Goal: Information Seeking & Learning: Learn about a topic

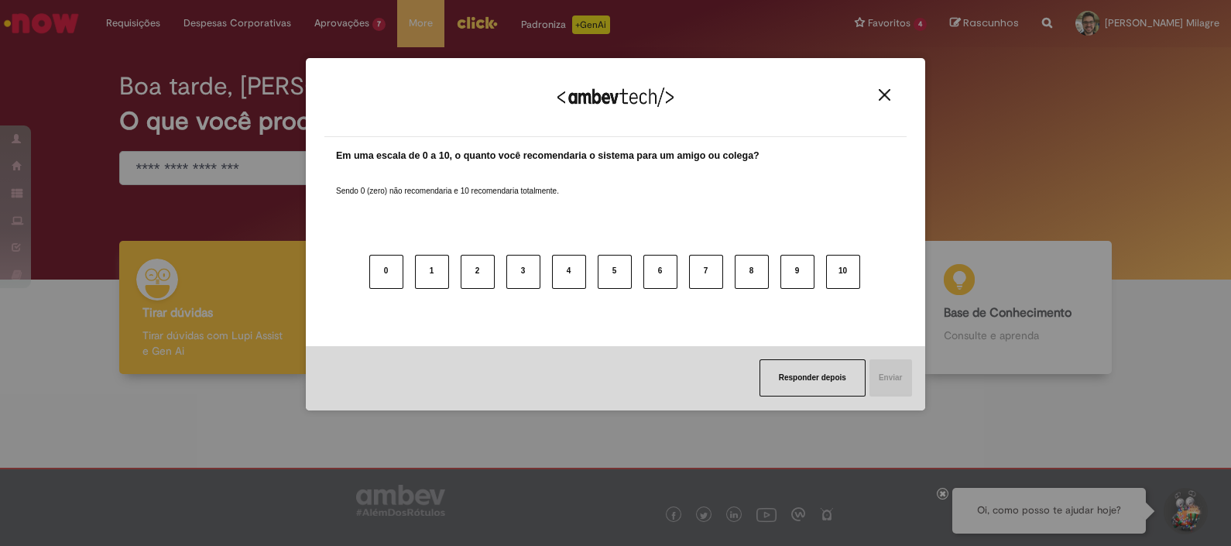
click at [886, 94] on img "Close" at bounding box center [885, 95] width 12 height 12
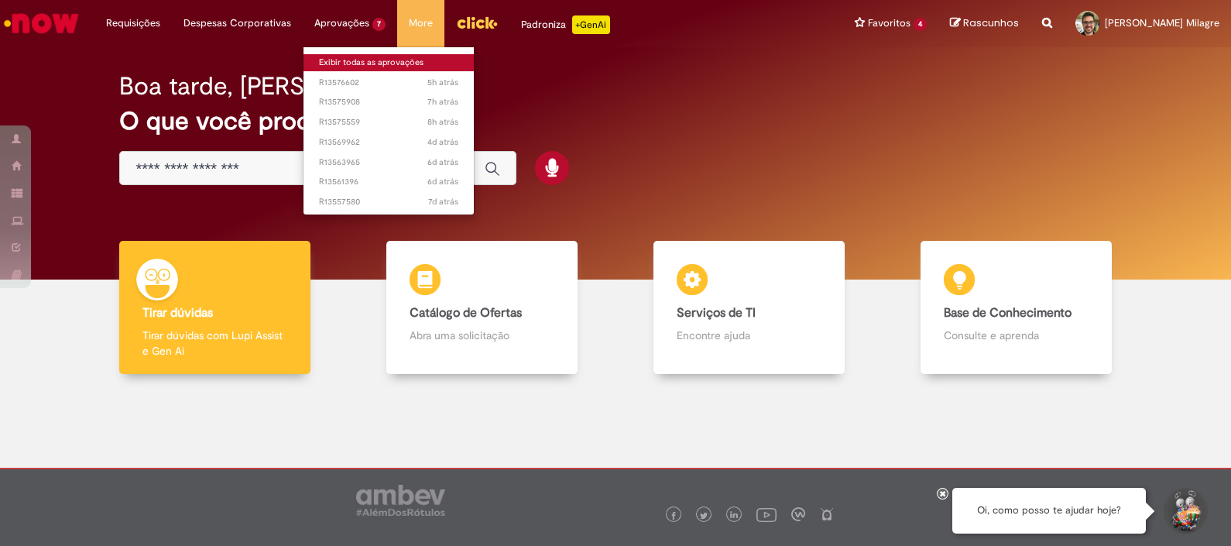
click at [343, 63] on link "Exibir todas as aprovações" at bounding box center [388, 62] width 170 height 17
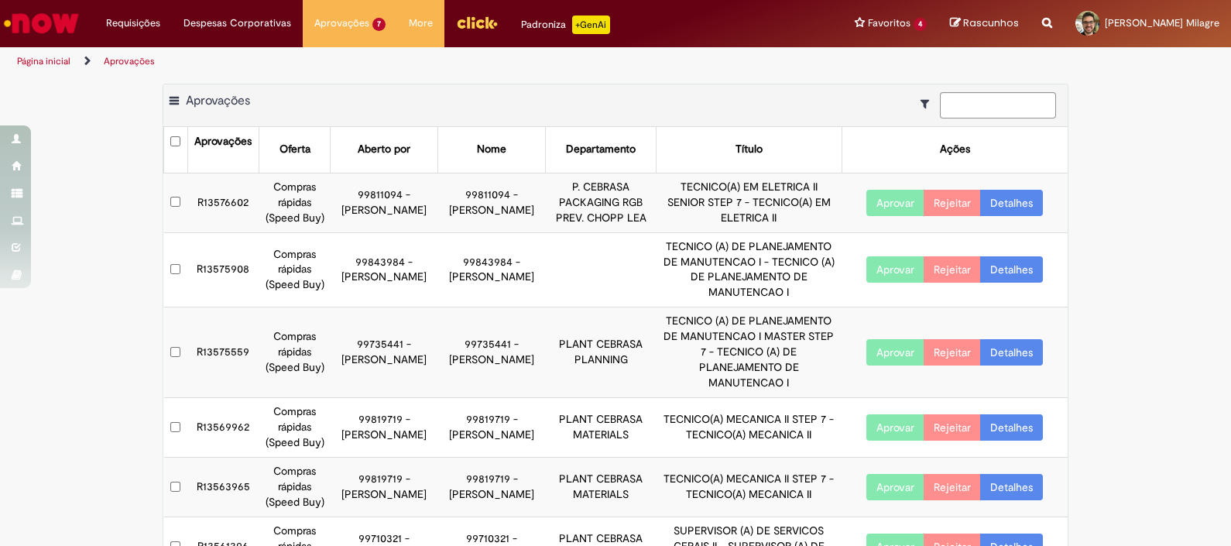
click at [470, 27] on img "Menu Cabeçalho" at bounding box center [477, 22] width 42 height 23
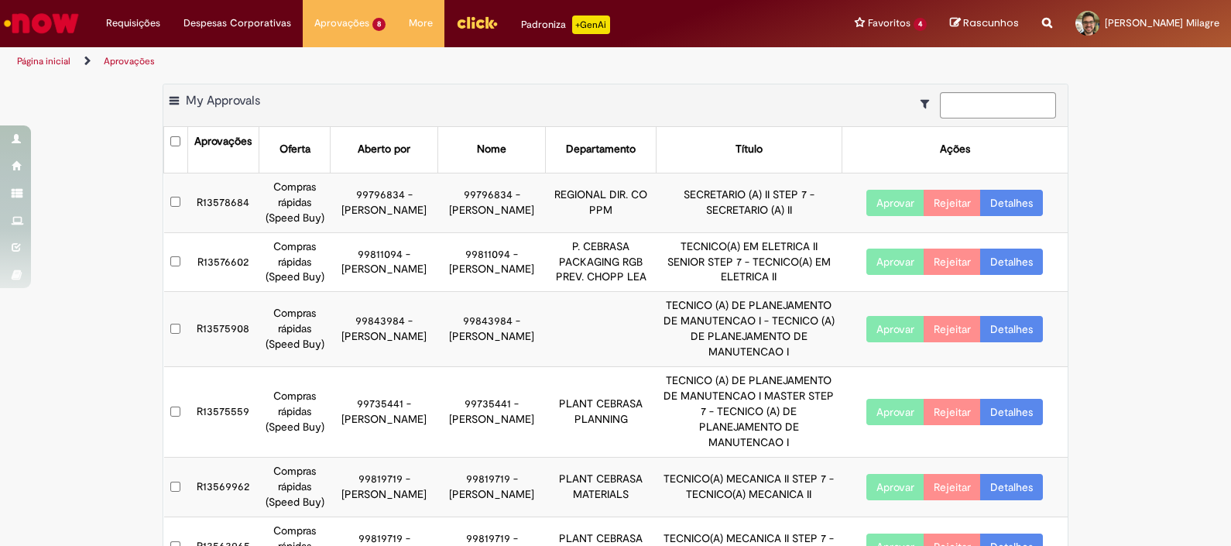
click at [468, 31] on img "Menu Cabeçalho" at bounding box center [477, 22] width 42 height 23
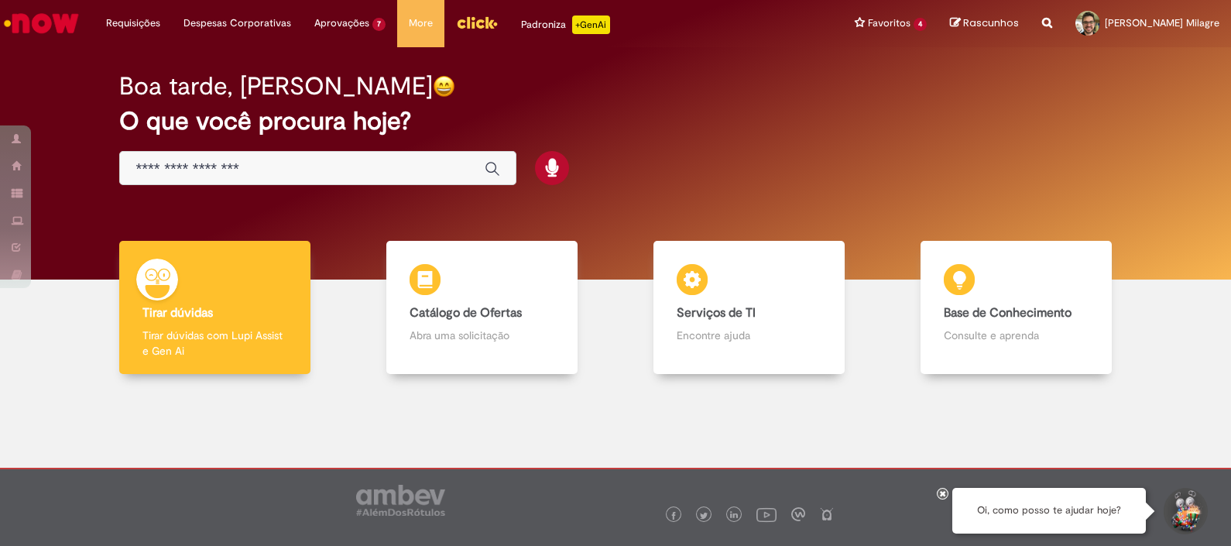
scroll to position [25, 0]
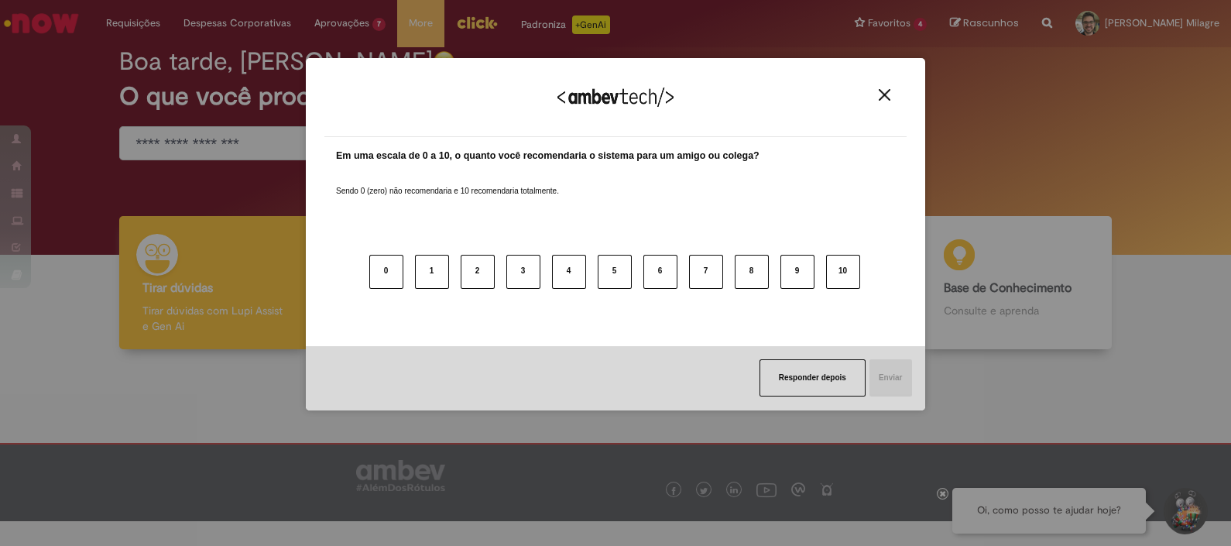
click at [876, 92] on button "Close" at bounding box center [884, 94] width 21 height 13
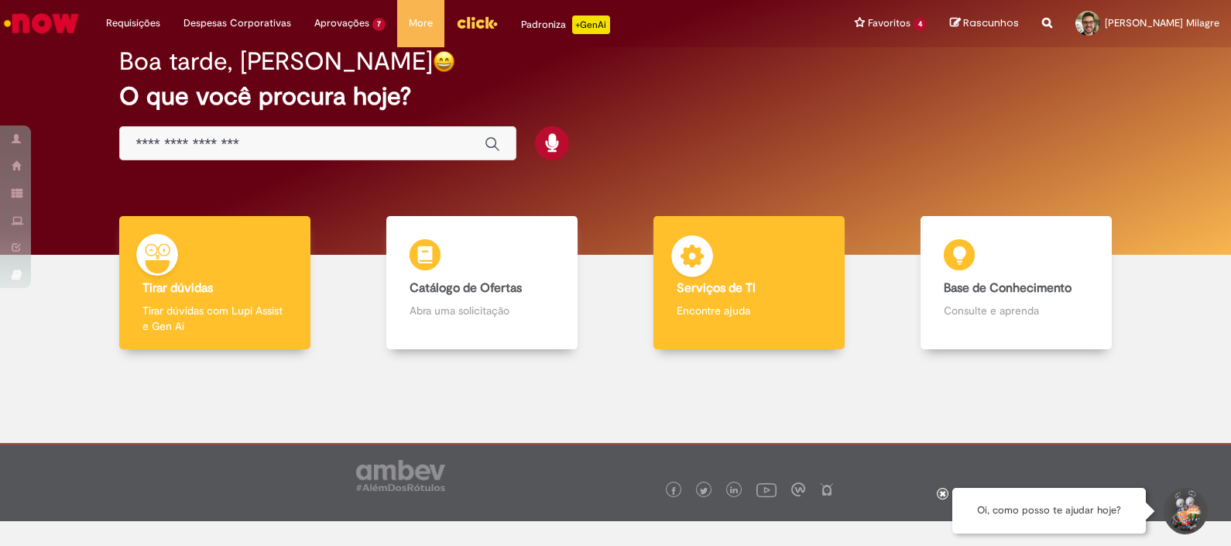
click at [748, 262] on div "Serviços de TI Serviços de TI Encontre ajuda" at bounding box center [748, 283] width 191 height 134
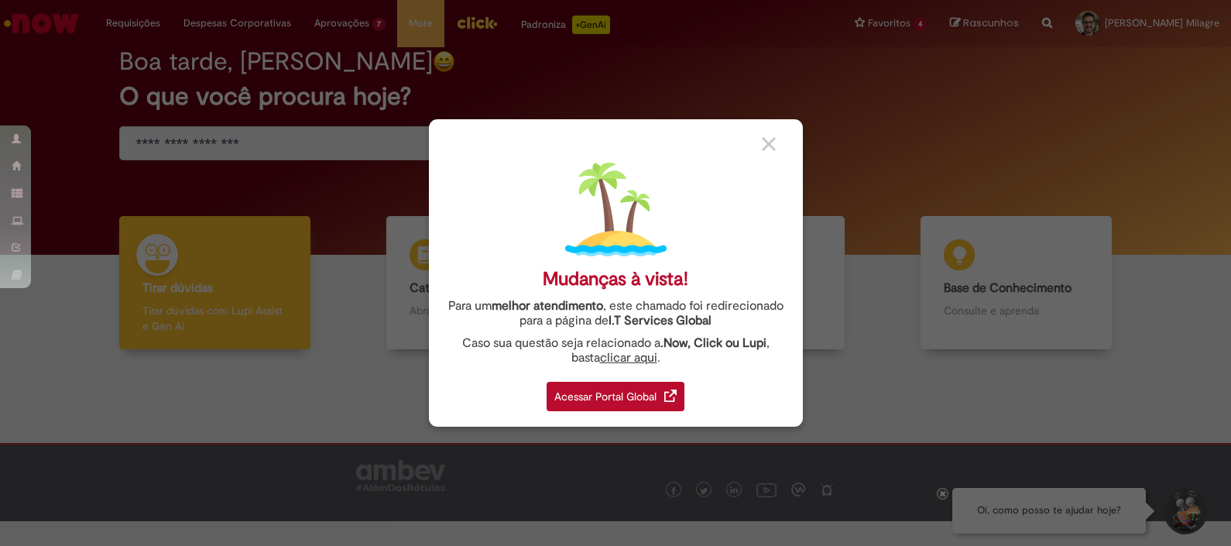
click at [769, 142] on img at bounding box center [769, 144] width 14 height 14
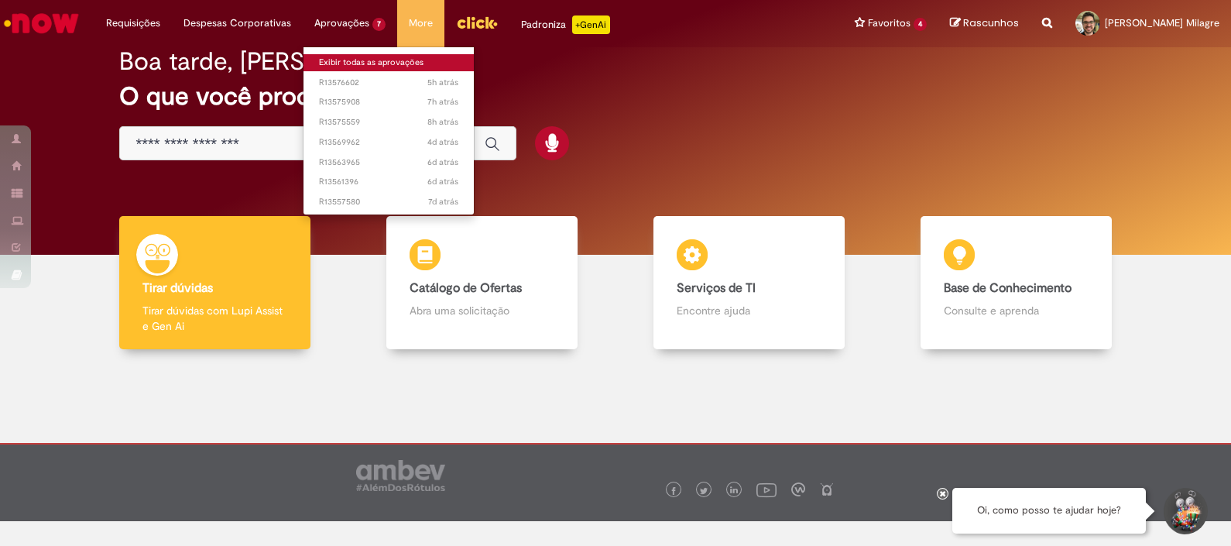
click at [353, 54] on link "Exibir todas as aprovações" at bounding box center [388, 62] width 170 height 17
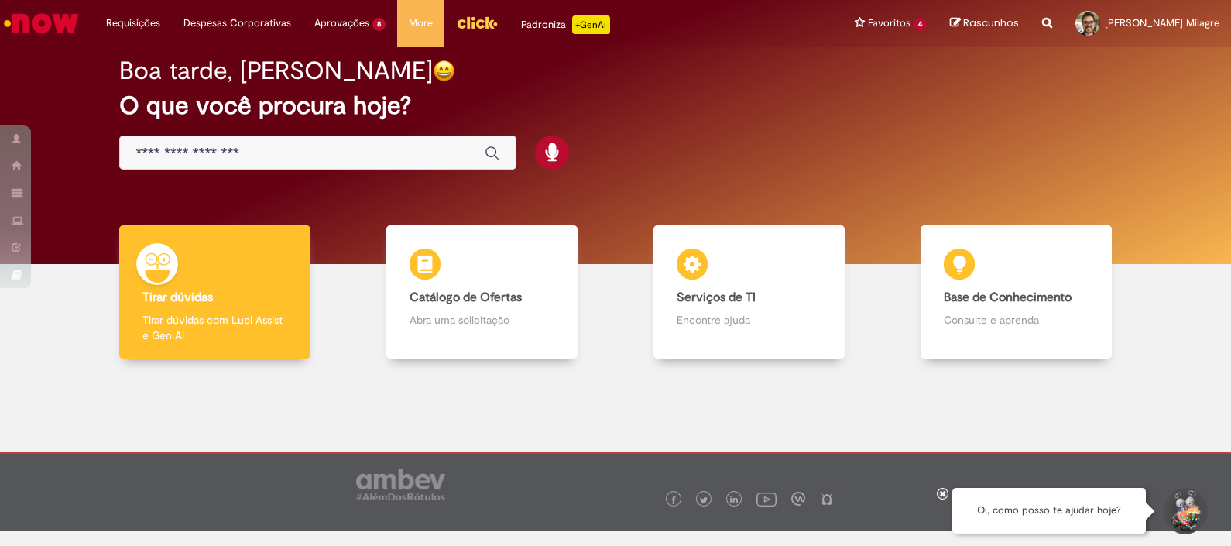
scroll to position [25, 0]
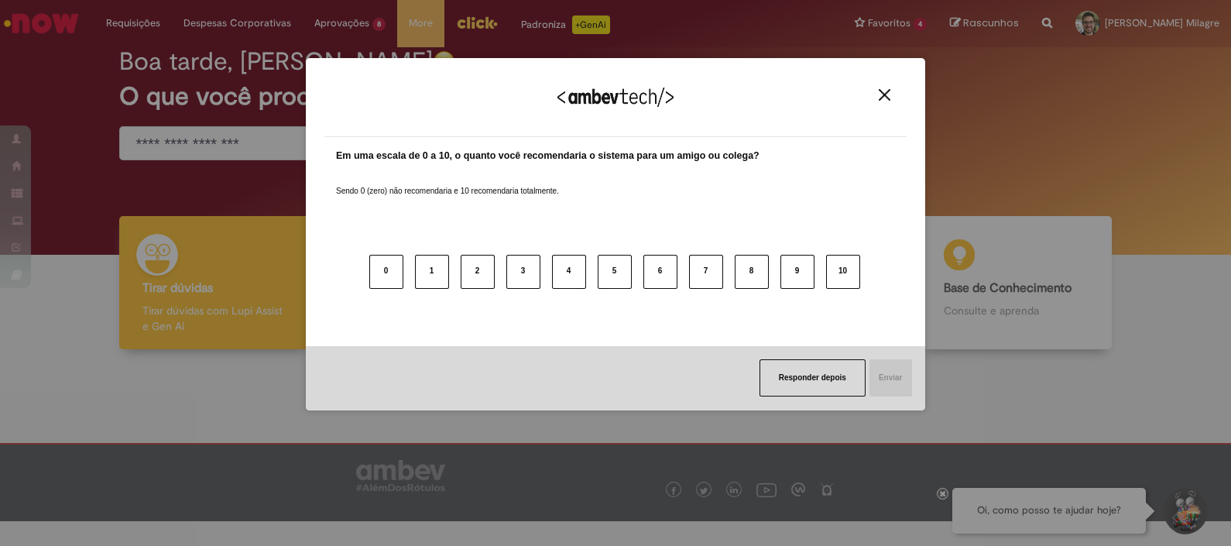
click at [882, 91] on img "Close" at bounding box center [885, 95] width 12 height 12
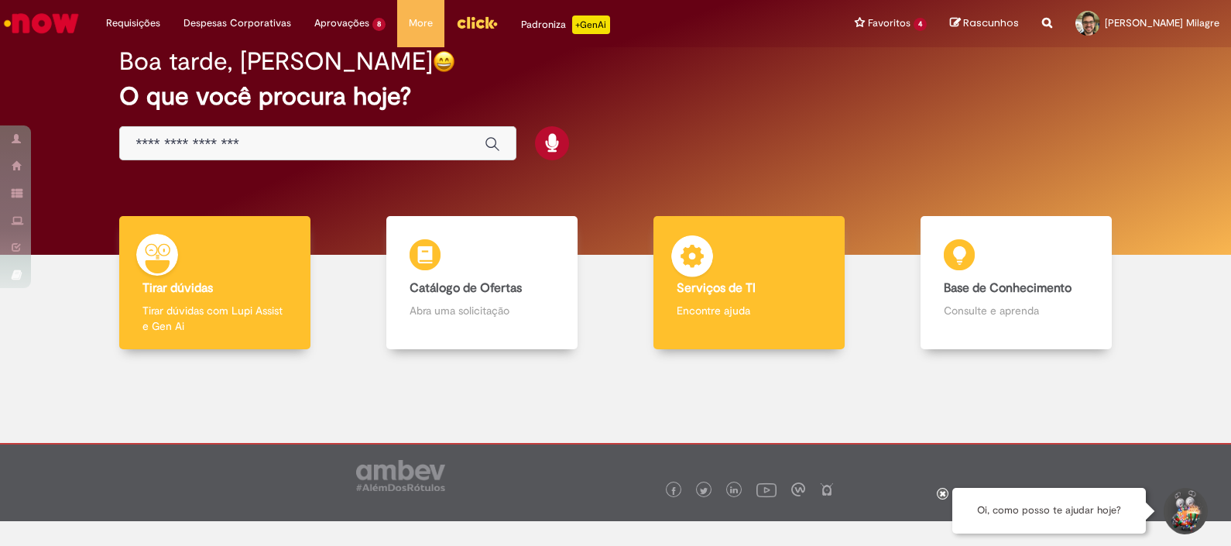
click at [730, 296] on div "Serviços de TI Serviços de TI Encontre ajuda" at bounding box center [748, 283] width 191 height 134
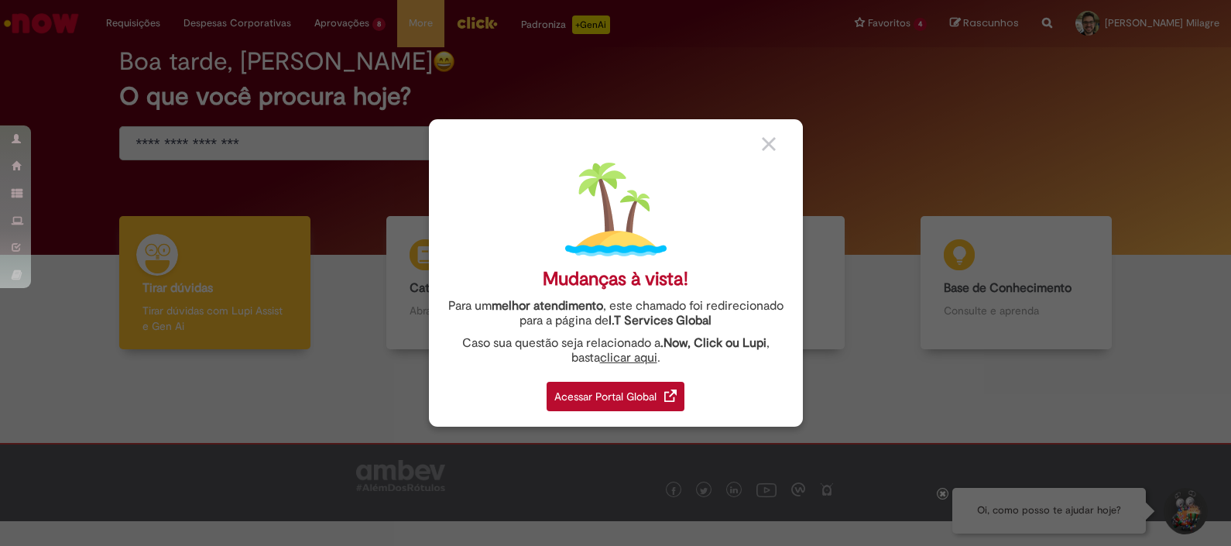
click at [628, 396] on div "Acessar Portal Global" at bounding box center [615, 396] width 138 height 29
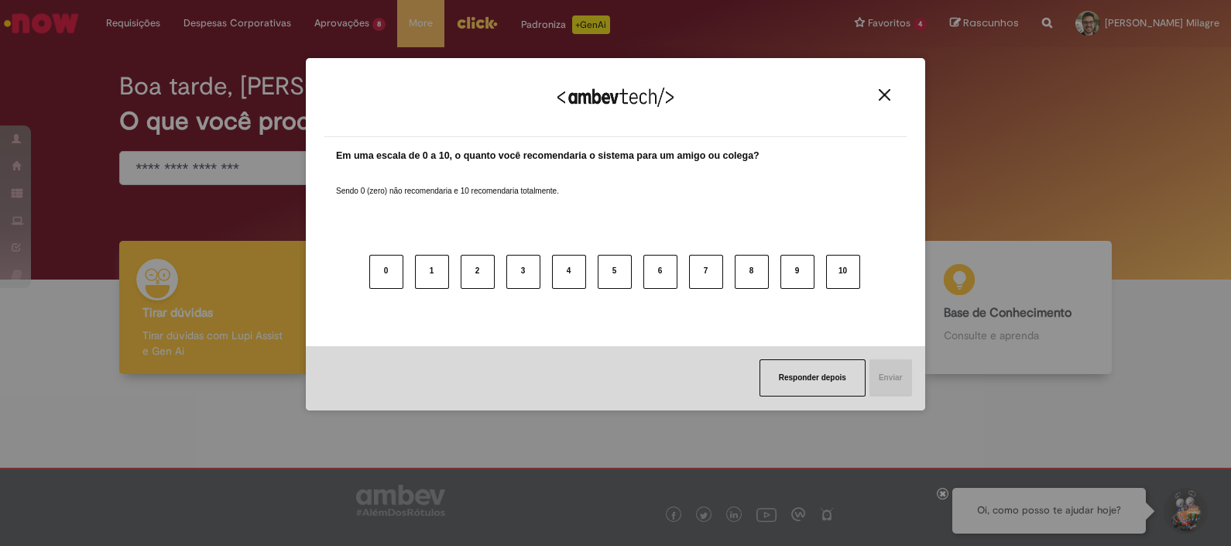
click at [886, 87] on div "Agradecemos seu feedback!" at bounding box center [615, 107] width 582 height 60
click at [879, 94] on img "Close" at bounding box center [885, 95] width 12 height 12
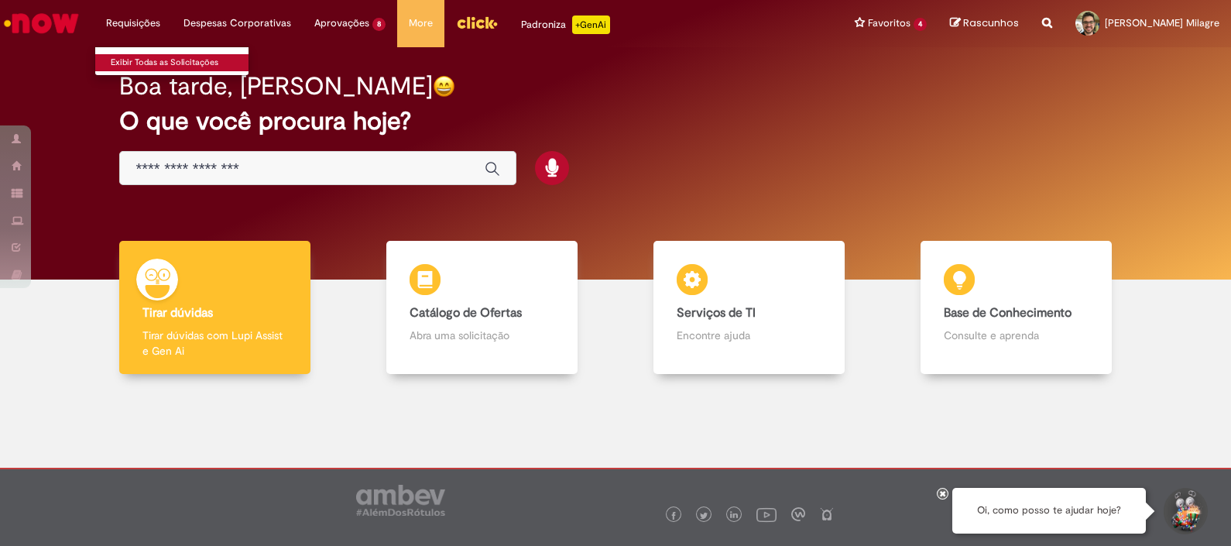
click at [139, 55] on link "Exibir Todas as Solicitações" at bounding box center [180, 62] width 170 height 17
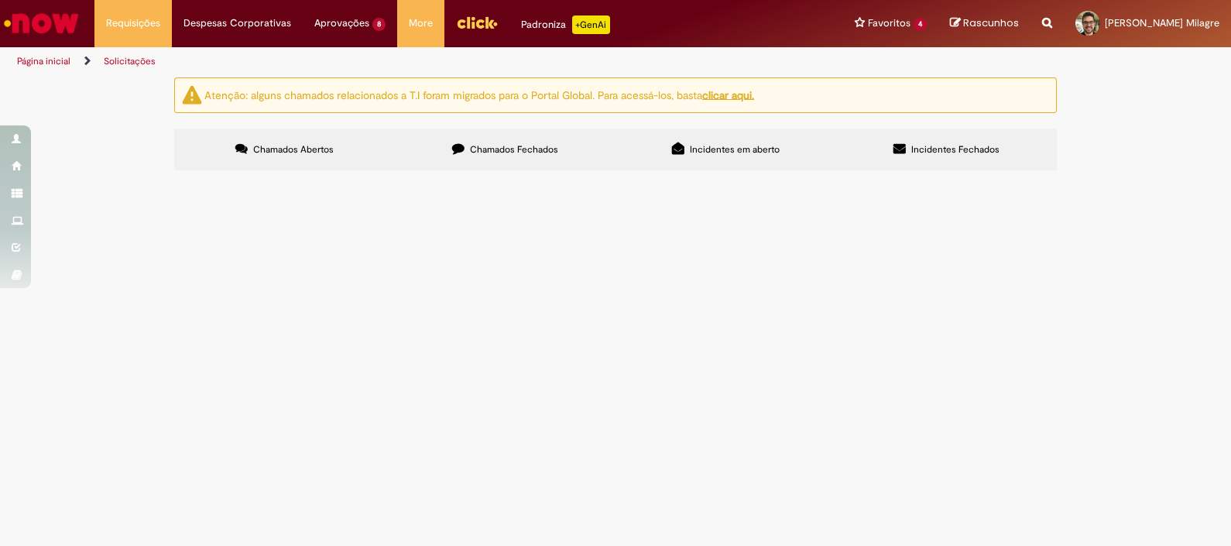
click at [545, 143] on span "Chamados Fechados" at bounding box center [514, 149] width 88 height 12
click at [704, 150] on span "Incidentes em aberto" at bounding box center [735, 149] width 90 height 12
drag, startPoint x: 704, startPoint y: 150, endPoint x: 684, endPoint y: 149, distance: 19.4
click at [684, 149] on label "Incidentes em aberto" at bounding box center [725, 149] width 221 height 42
drag, startPoint x: 684, startPoint y: 149, endPoint x: 711, endPoint y: 204, distance: 60.9
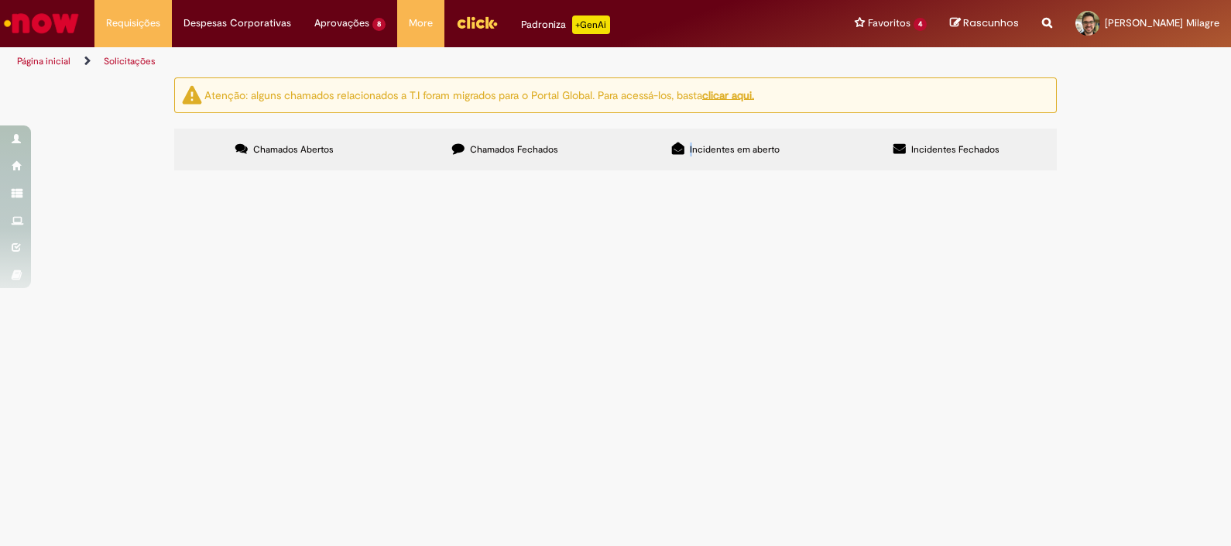
click at [0, 0] on button at bounding box center [0, 0] width 0 height 0
click at [726, 147] on span "Incidentes em aberto" at bounding box center [735, 149] width 90 height 12
drag, startPoint x: 726, startPoint y: 147, endPoint x: 705, endPoint y: 148, distance: 20.9
click at [705, 148] on span "Incidentes em aberto" at bounding box center [735, 149] width 90 height 12
click at [938, 143] on span "Incidentes Fechados" at bounding box center [955, 149] width 88 height 12
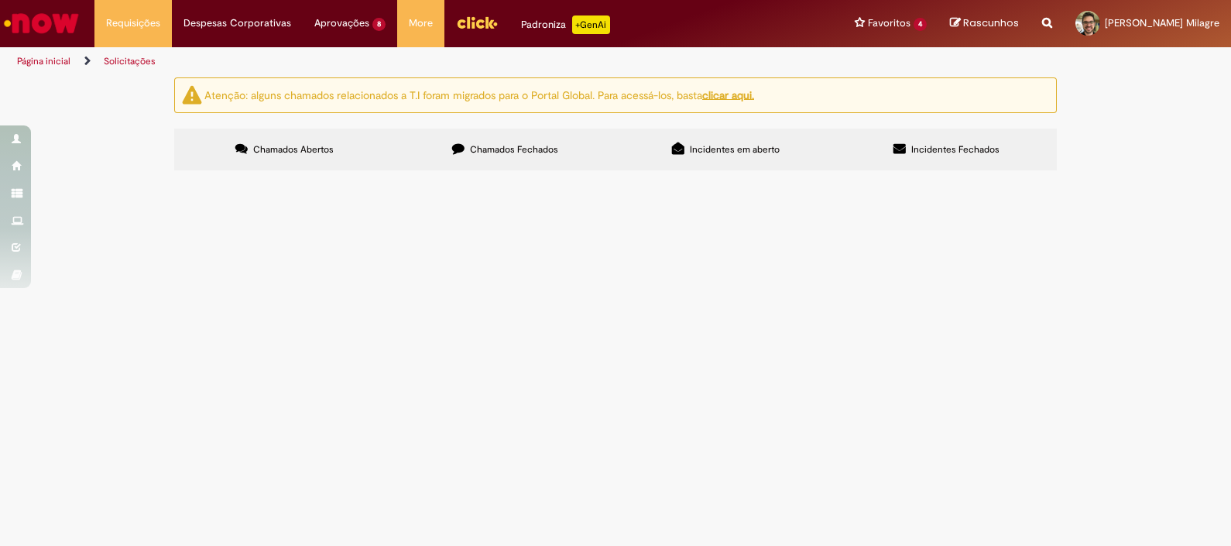
click at [50, 31] on img "Ir para a Homepage" at bounding box center [42, 23] width 80 height 31
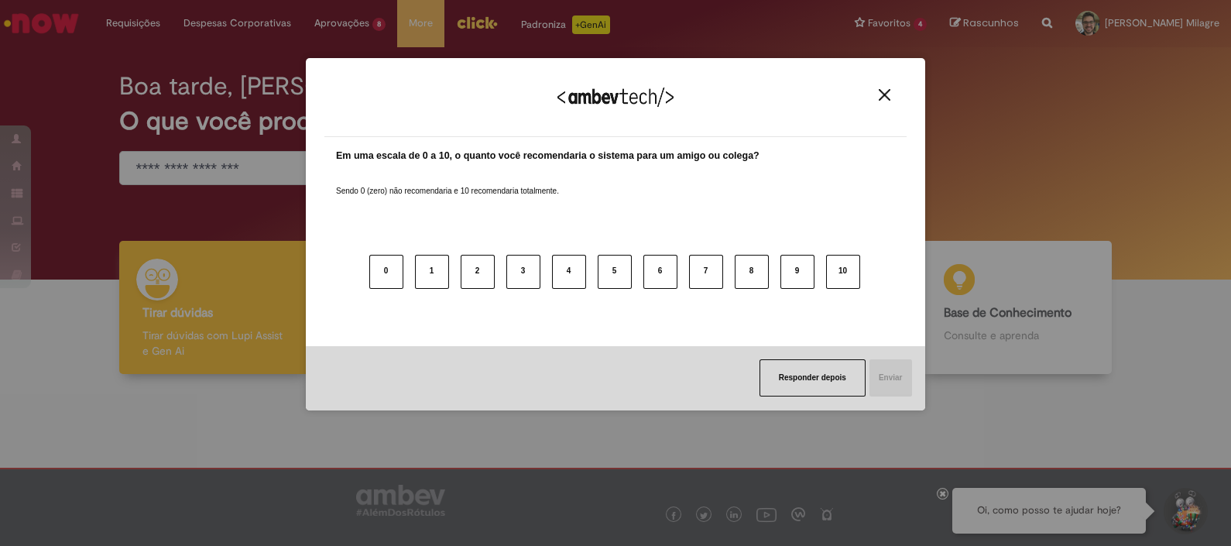
click at [879, 97] on button "Close" at bounding box center [884, 94] width 21 height 13
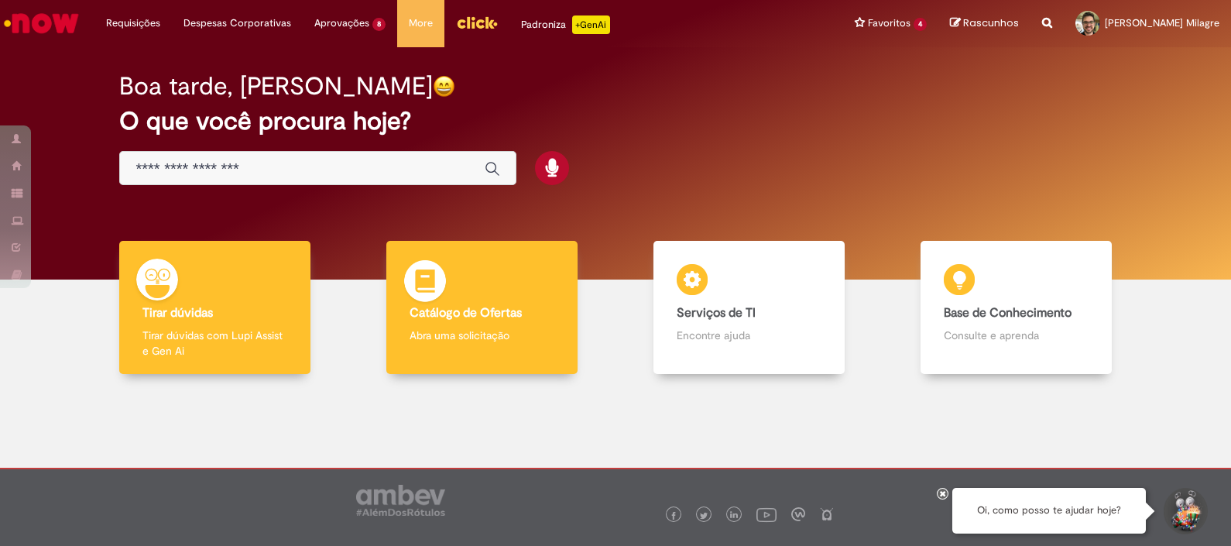
click at [457, 334] on p "Abra uma solicitação" at bounding box center [481, 334] width 145 height 15
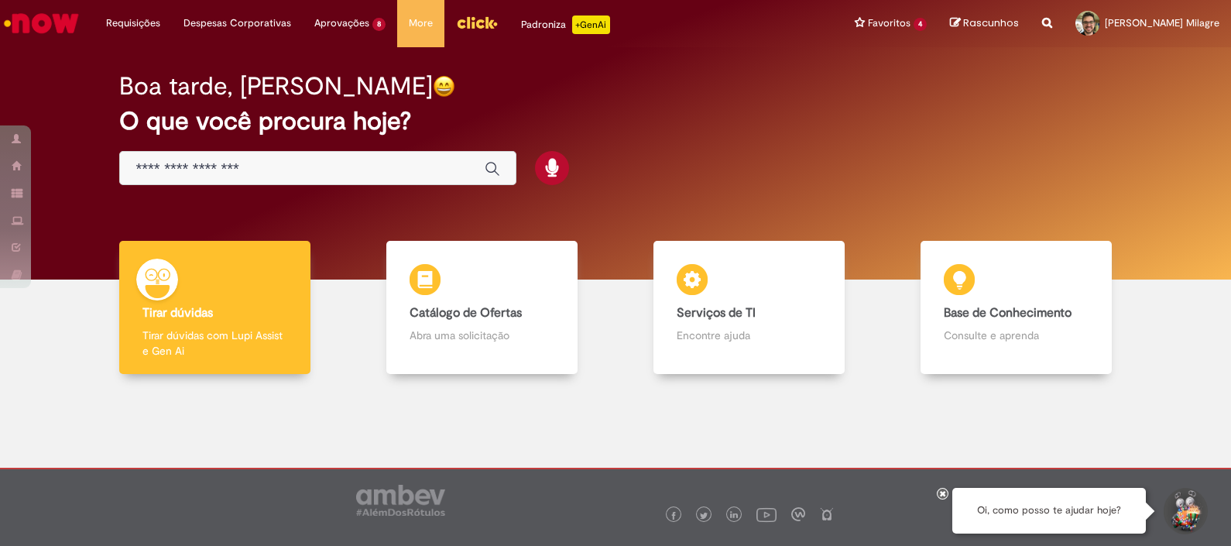
click at [379, 166] on input "Basta digitar aqui" at bounding box center [301, 169] width 333 height 18
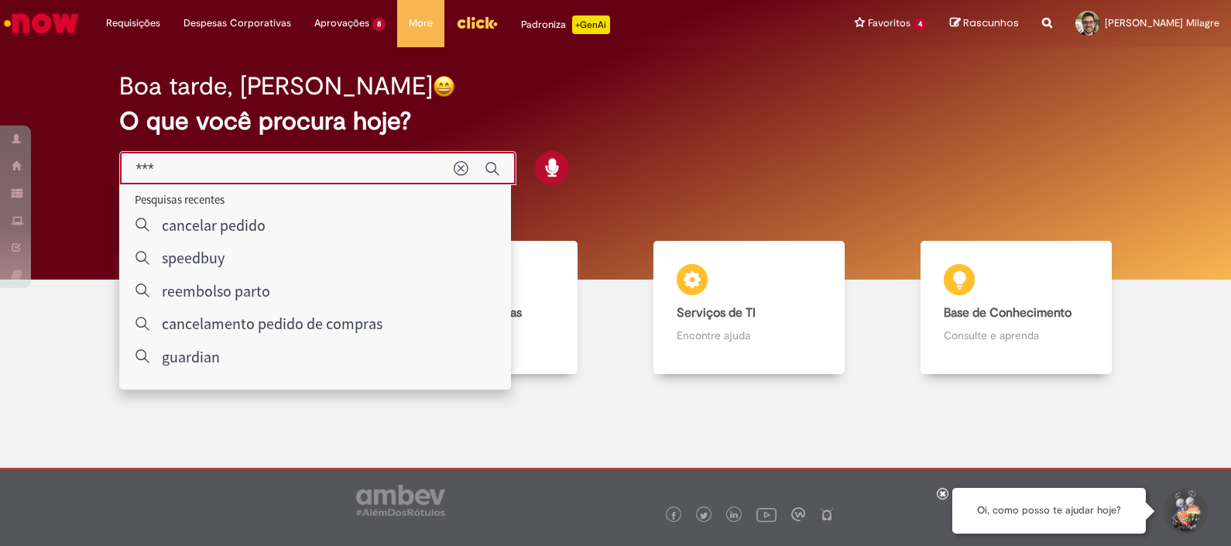
type input "***"
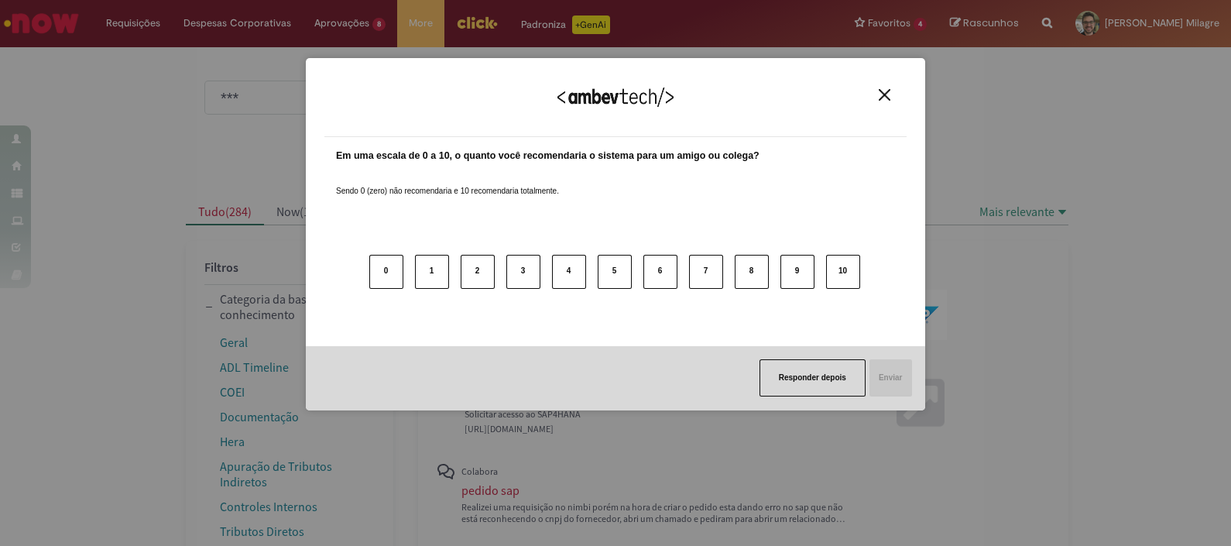
click at [883, 94] on img "Close" at bounding box center [885, 95] width 12 height 12
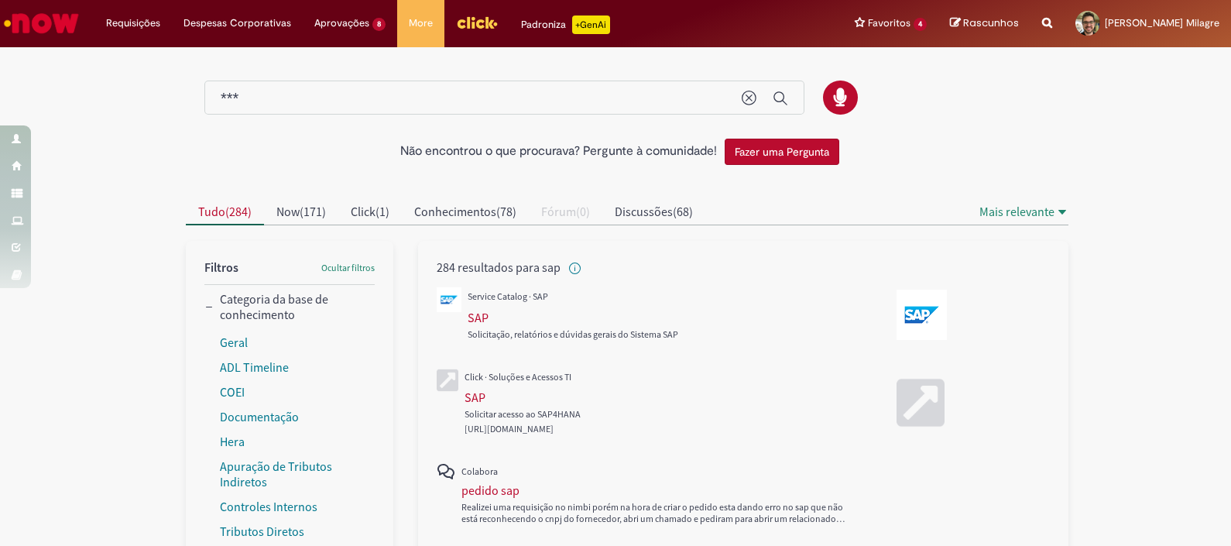
click at [461, 108] on div "***" at bounding box center [504, 97] width 600 height 35
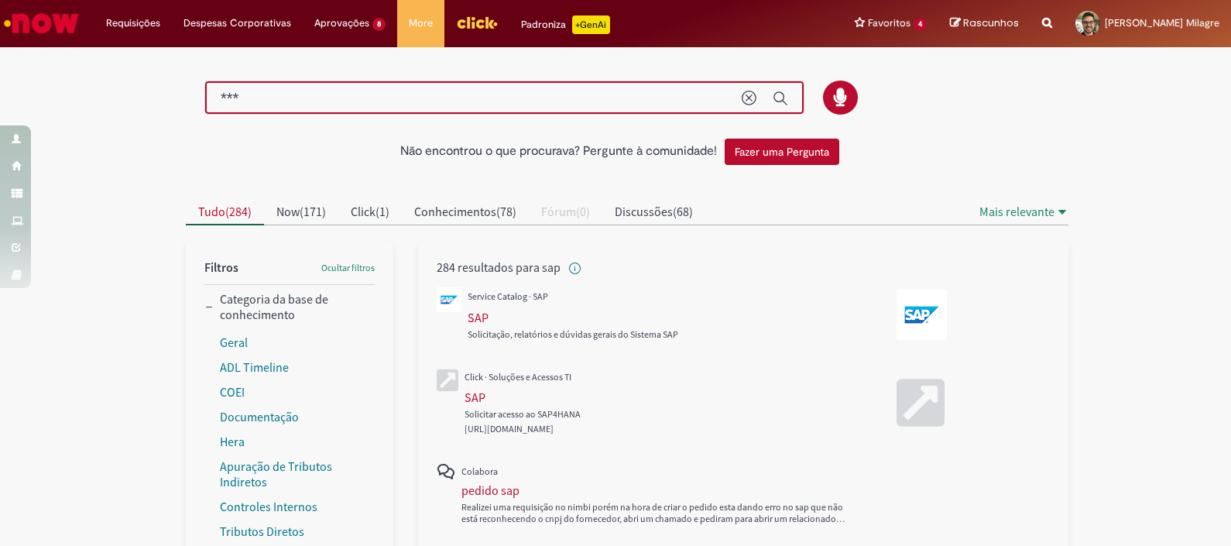
drag, startPoint x: 461, startPoint y: 108, endPoint x: 462, endPoint y: 97, distance: 11.7
click at [462, 97] on input "***" at bounding box center [473, 99] width 505 height 18
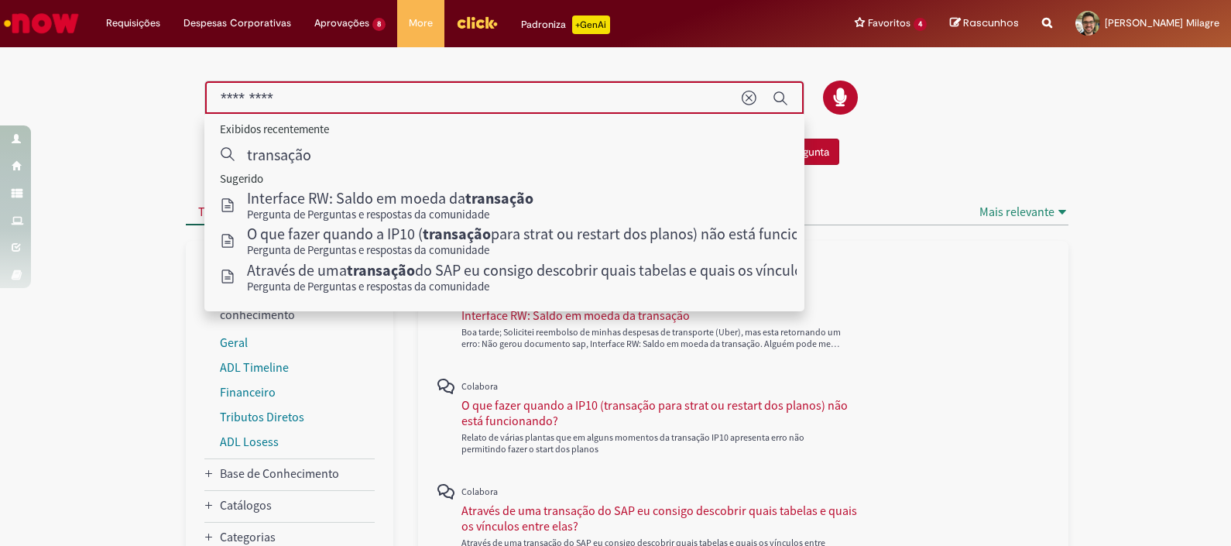
click at [418, 95] on input "*********" at bounding box center [473, 99] width 505 height 18
type input "**********"
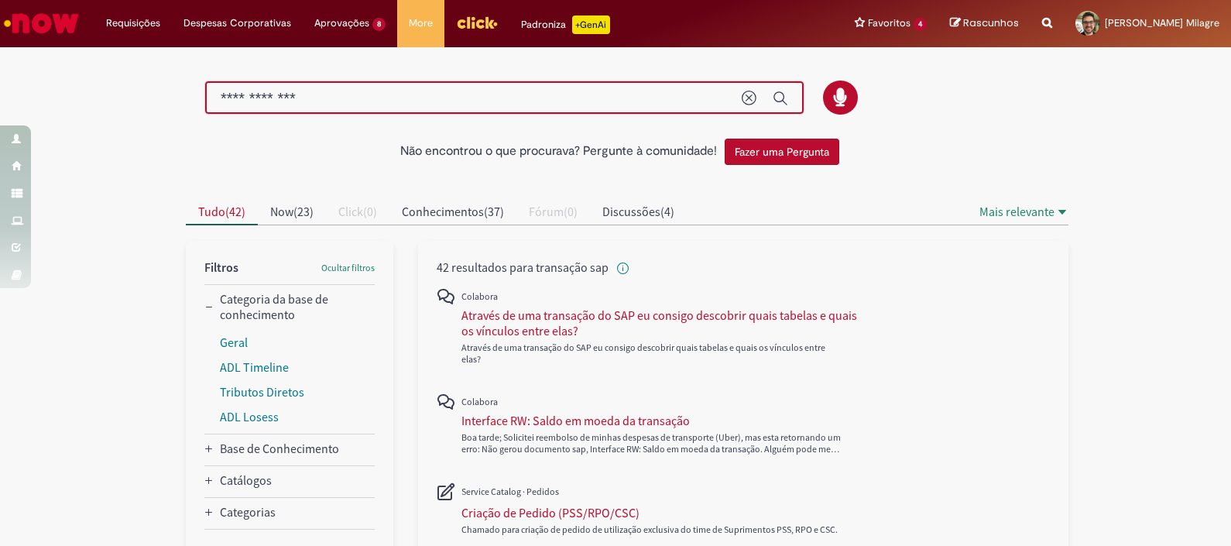
click at [465, 20] on img "Menu Cabeçalho" at bounding box center [477, 22] width 42 height 23
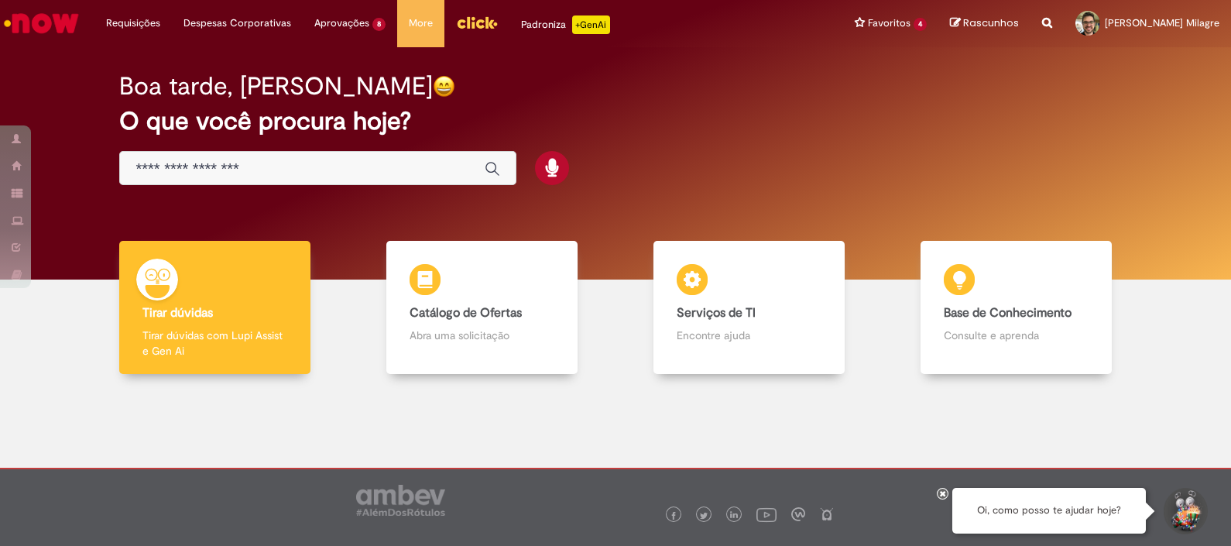
scroll to position [25, 0]
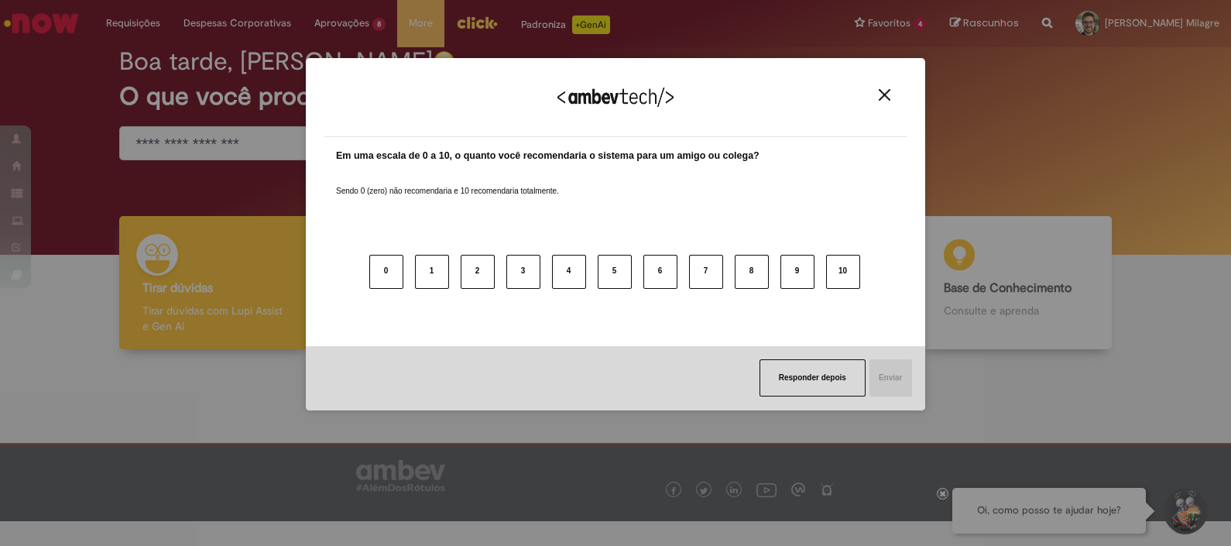
click at [888, 87] on div "Agradecemos seu feedback!" at bounding box center [615, 107] width 582 height 60
click at [885, 94] on img "Close" at bounding box center [885, 95] width 12 height 12
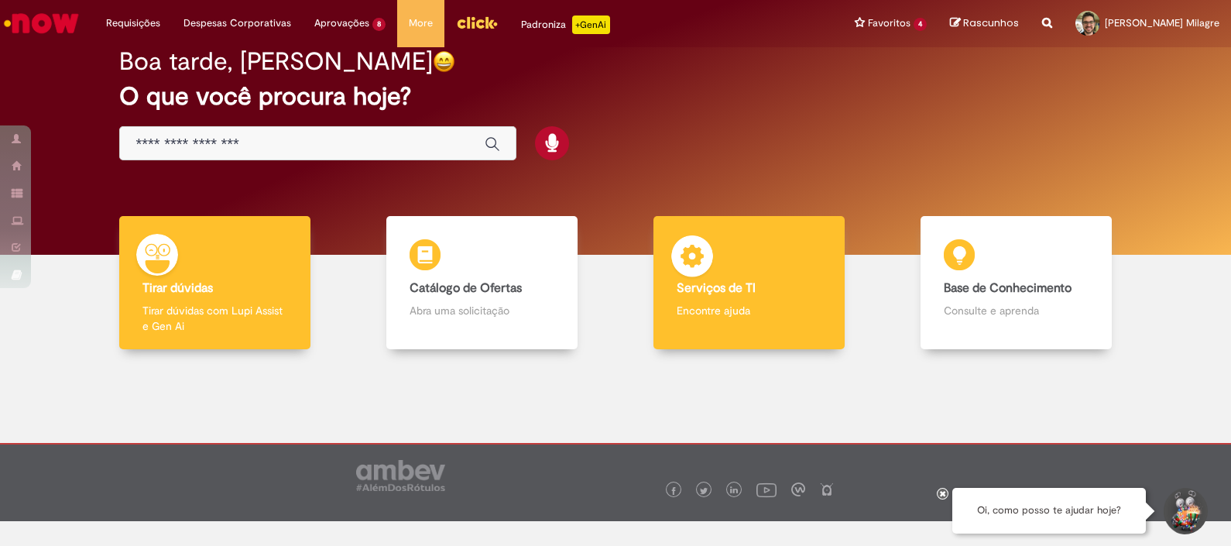
click at [766, 270] on div "Serviços de TI Serviços de TI Encontre ajuda" at bounding box center [748, 283] width 191 height 134
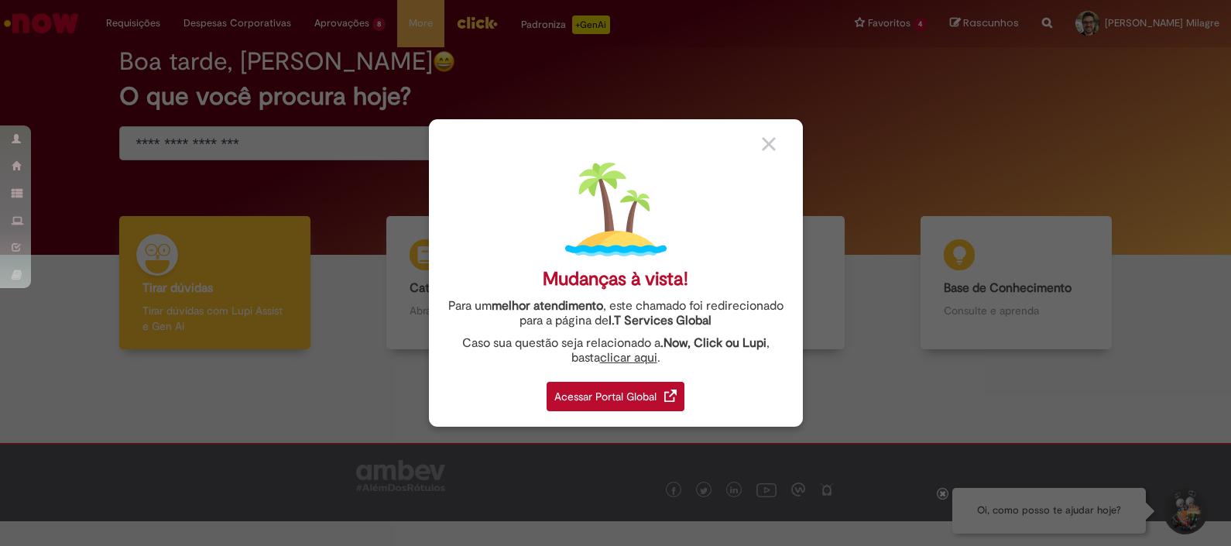
click at [770, 143] on img at bounding box center [769, 144] width 14 height 14
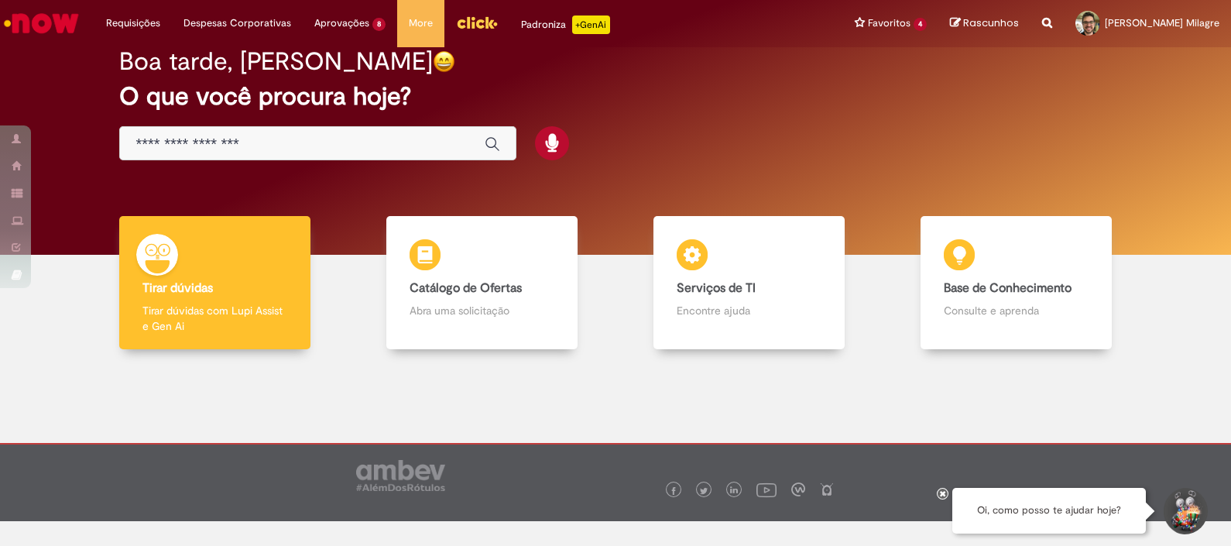
drag, startPoint x: 1024, startPoint y: 9, endPoint x: 401, endPoint y: 406, distance: 738.9
click at [401, 406] on div at bounding box center [615, 454] width 1207 height 186
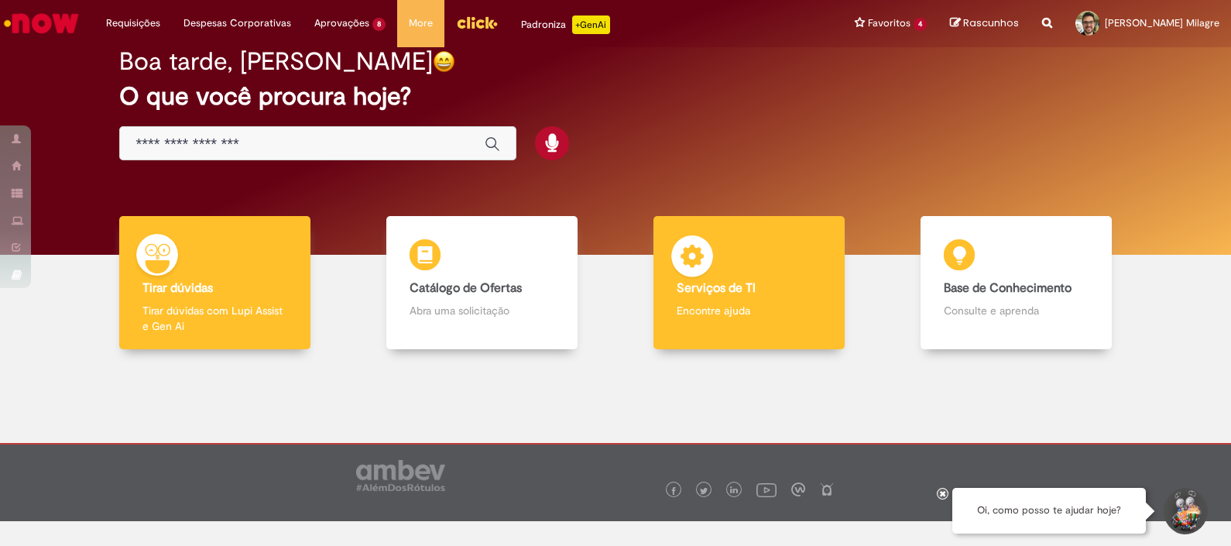
click at [728, 281] on b "Serviços de TI" at bounding box center [716, 287] width 79 height 15
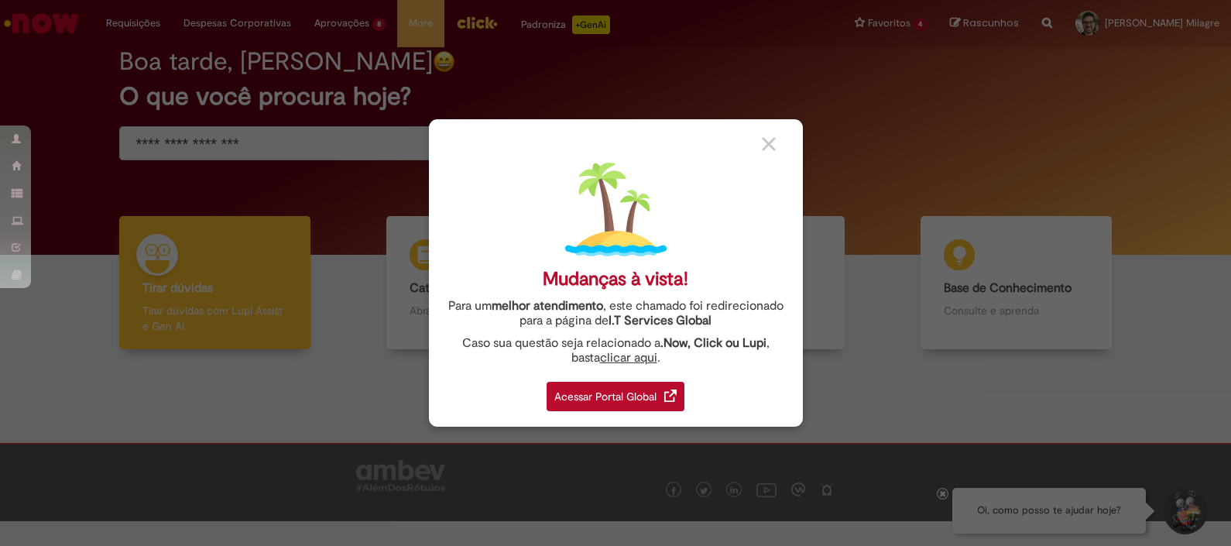
click at [623, 391] on div "Acessar Portal Global" at bounding box center [615, 396] width 138 height 29
